Goal: Find specific page/section: Find specific page/section

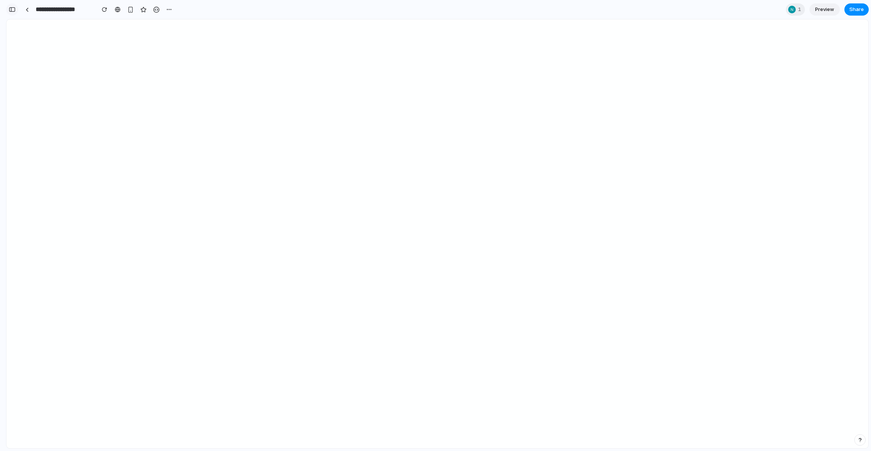
click at [16, 12] on button "button" at bounding box center [12, 9] width 12 height 12
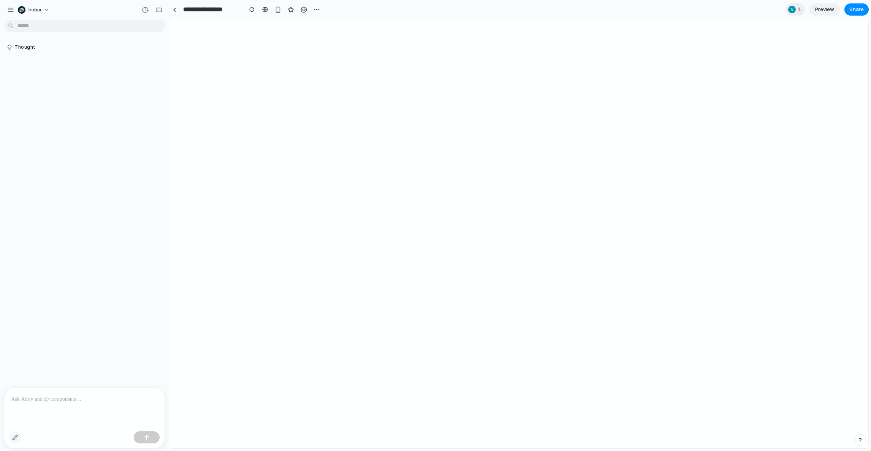
click at [13, 437] on div "button" at bounding box center [15, 437] width 6 height 6
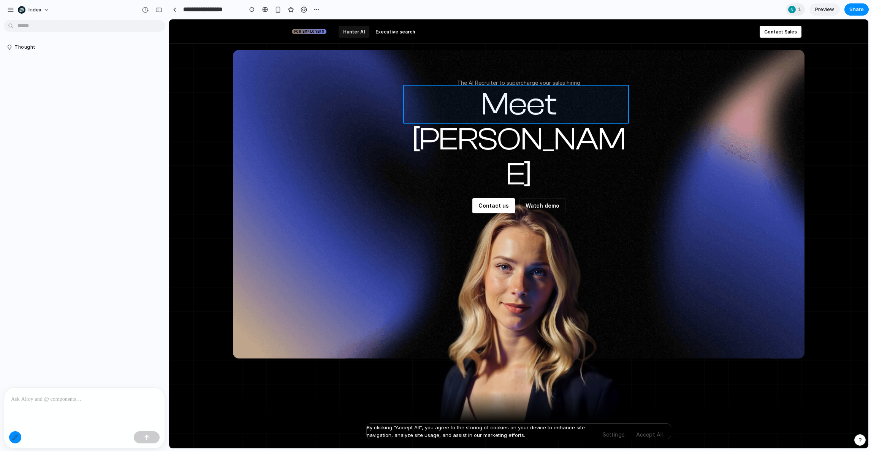
click at [500, 104] on div at bounding box center [518, 234] width 699 height 428
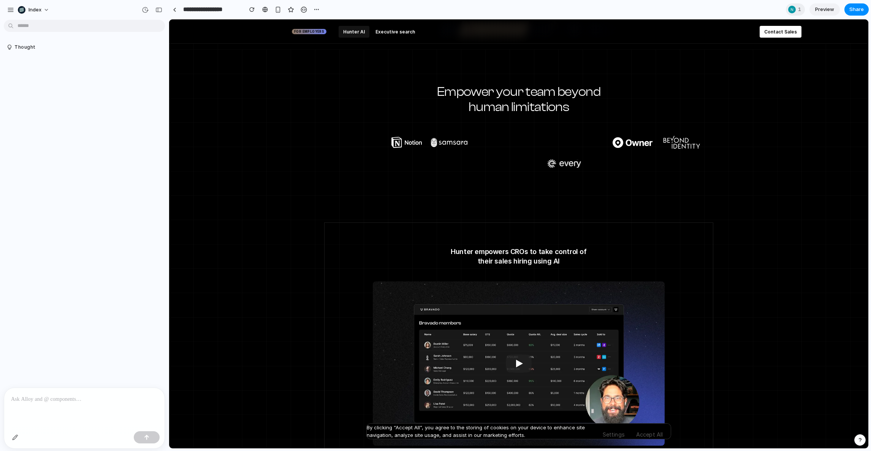
scroll to position [172, 0]
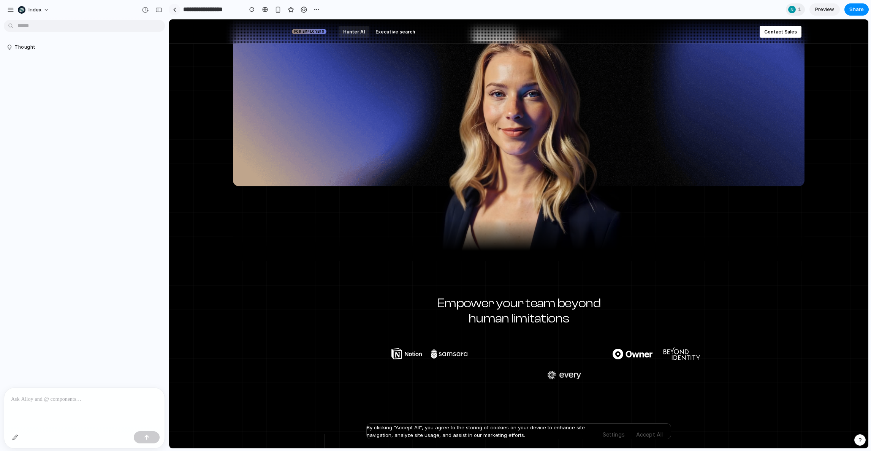
click at [171, 6] on link at bounding box center [174, 9] width 11 height 11
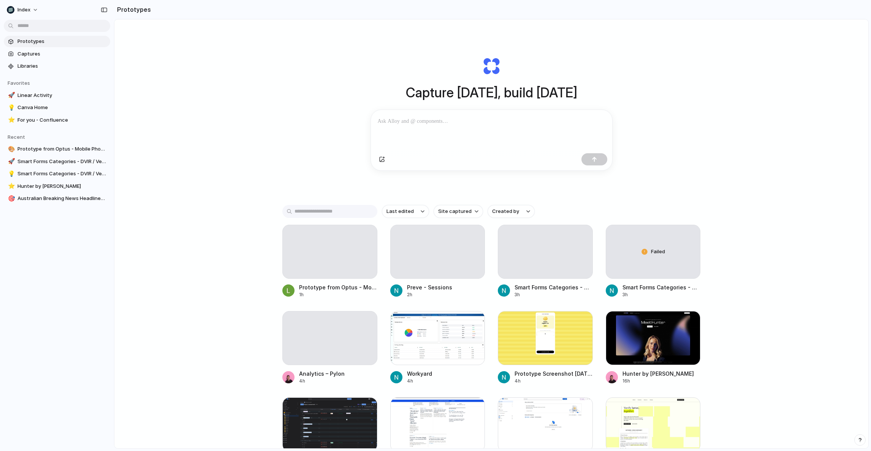
click at [191, 61] on div "Capture [DATE], build [DATE] Clone web app Clone screenshot Start from existing…" at bounding box center [491, 253] width 754 height 469
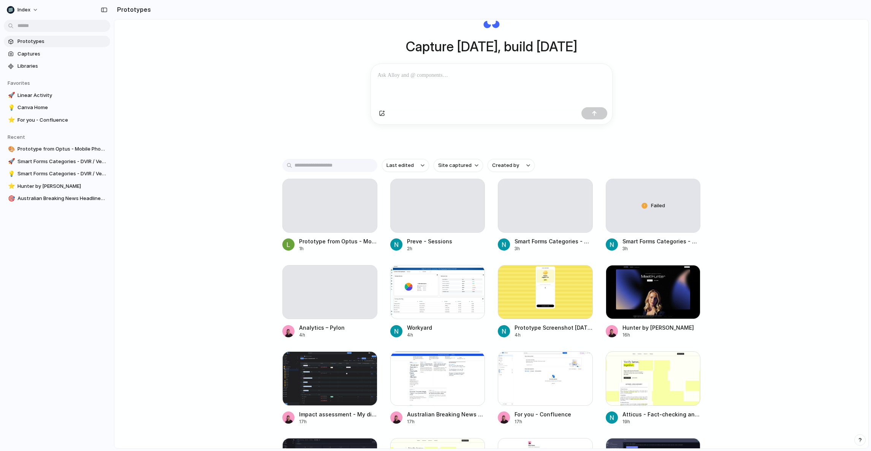
scroll to position [402, 0]
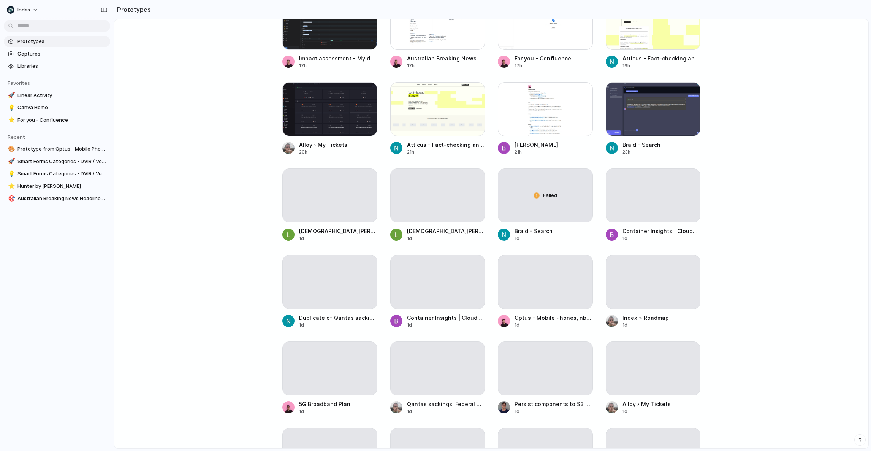
click at [222, 205] on main "Capture [DATE], build [DATE] Clone web app Clone screenshot Start from existing…" at bounding box center [491, 233] width 755 height 429
